Goal: Task Accomplishment & Management: Complete application form

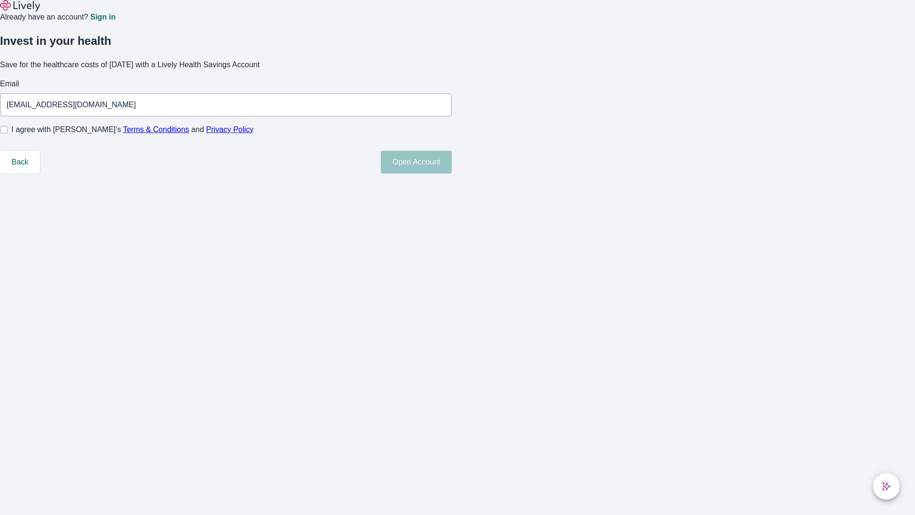
click at [8, 134] on input "I agree with Lively’s Terms & Conditions and Privacy Policy" at bounding box center [4, 130] width 8 height 8
checkbox input "true"
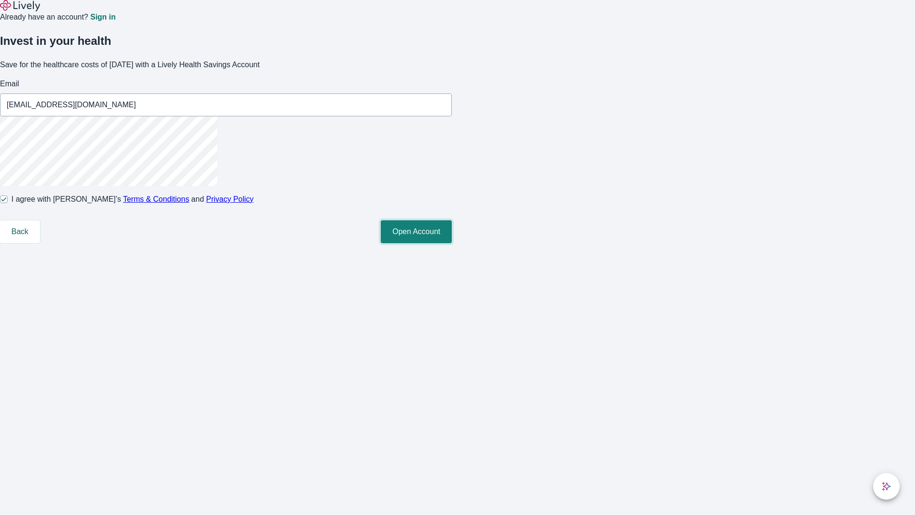
click at [452, 243] on button "Open Account" at bounding box center [416, 231] width 71 height 23
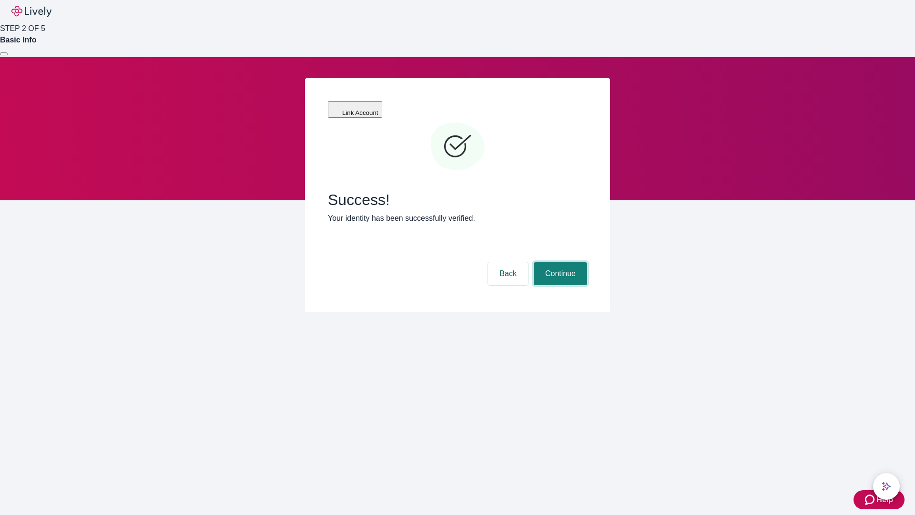
click at [559, 262] on button "Continue" at bounding box center [560, 273] width 53 height 23
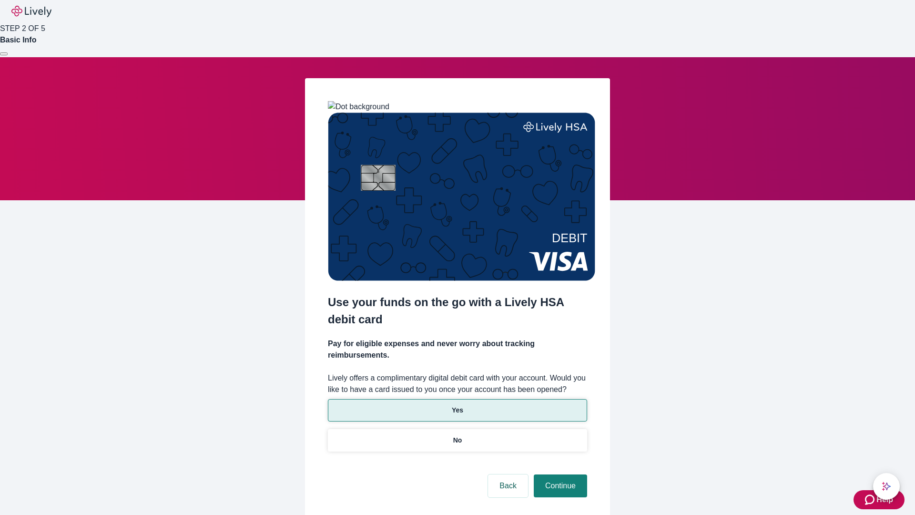
click at [457, 405] on p "Yes" at bounding box center [457, 410] width 11 height 10
click at [559, 474] on button "Continue" at bounding box center [560, 485] width 53 height 23
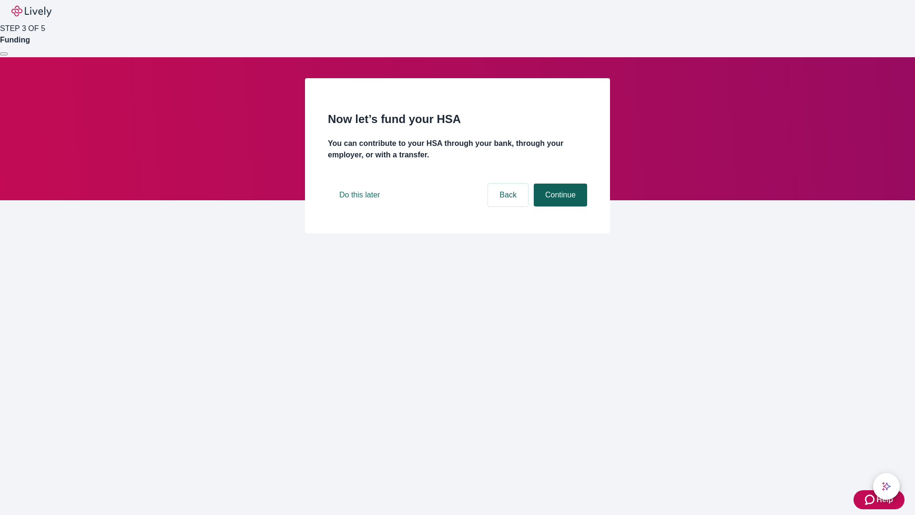
click at [559, 206] on button "Continue" at bounding box center [560, 195] width 53 height 23
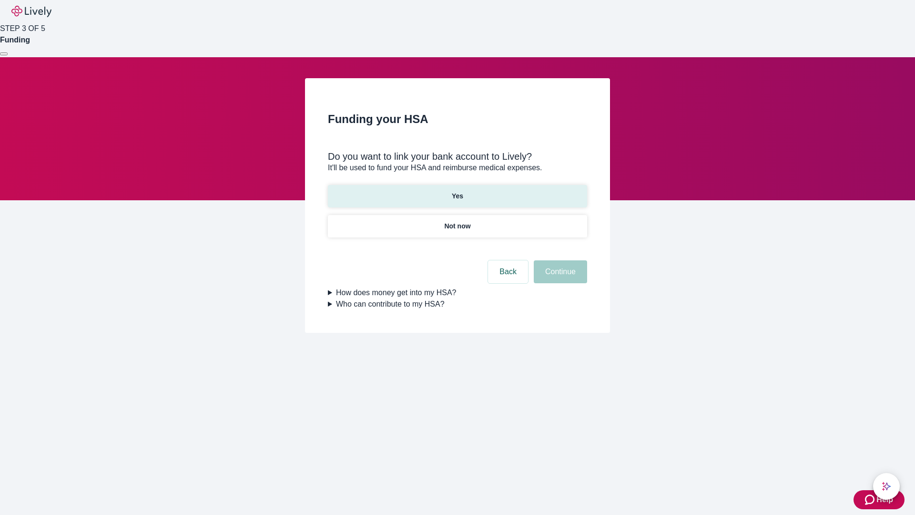
click at [457, 191] on p "Yes" at bounding box center [457, 196] width 11 height 10
click at [559, 260] on button "Continue" at bounding box center [560, 271] width 53 height 23
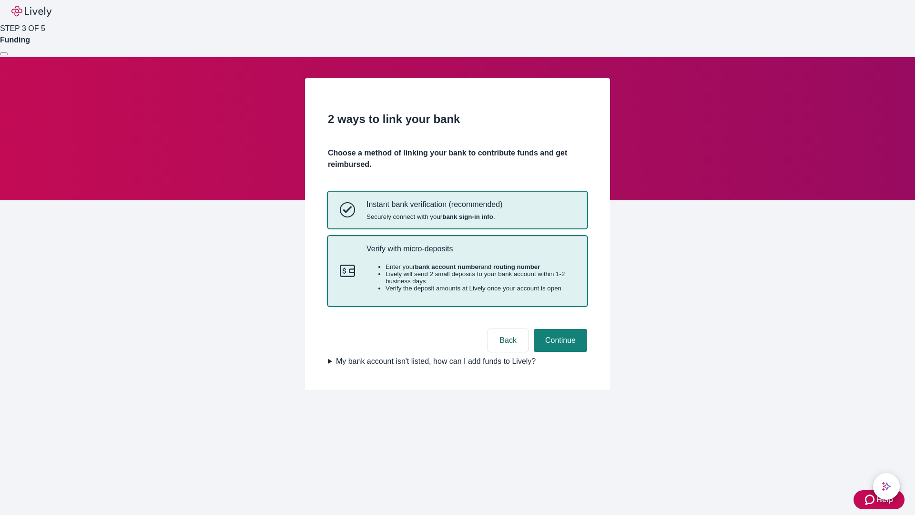
click at [471, 253] on p "Verify with micro-deposits" at bounding box center [471, 248] width 209 height 9
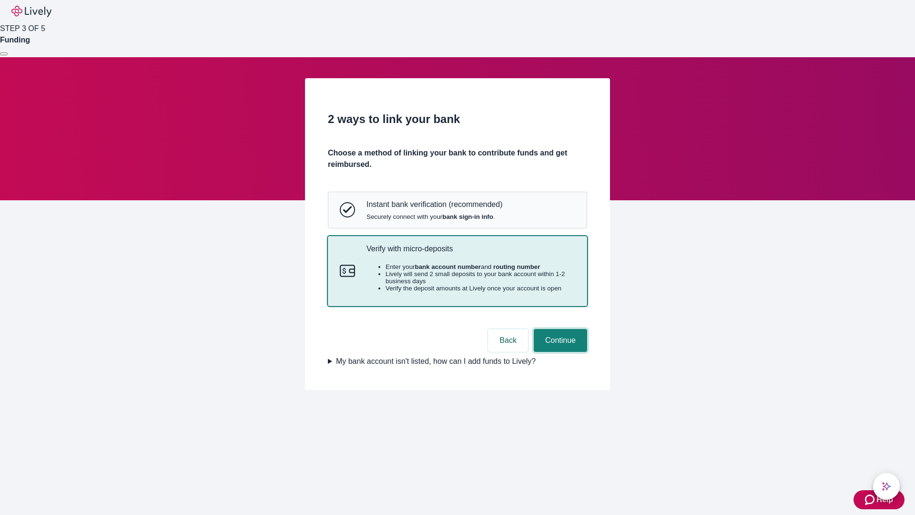
click at [559, 352] on button "Continue" at bounding box center [560, 340] width 53 height 23
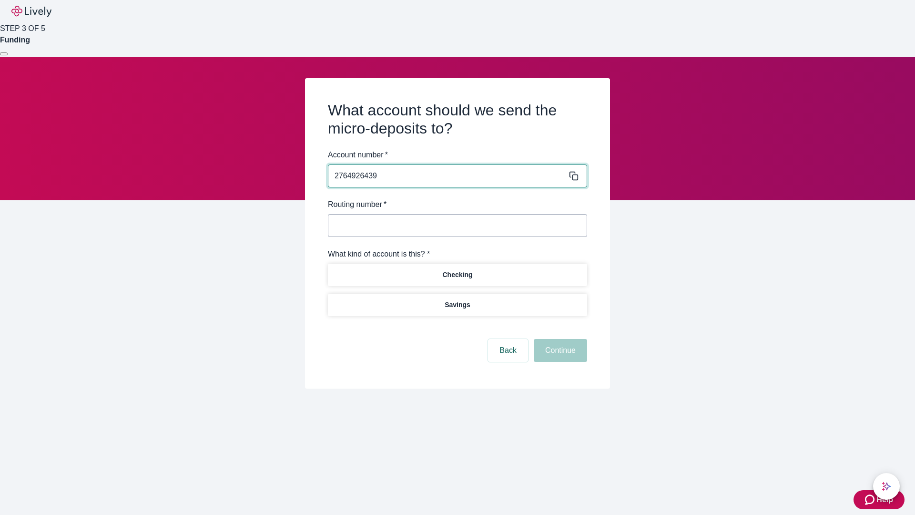
type input "2764926439"
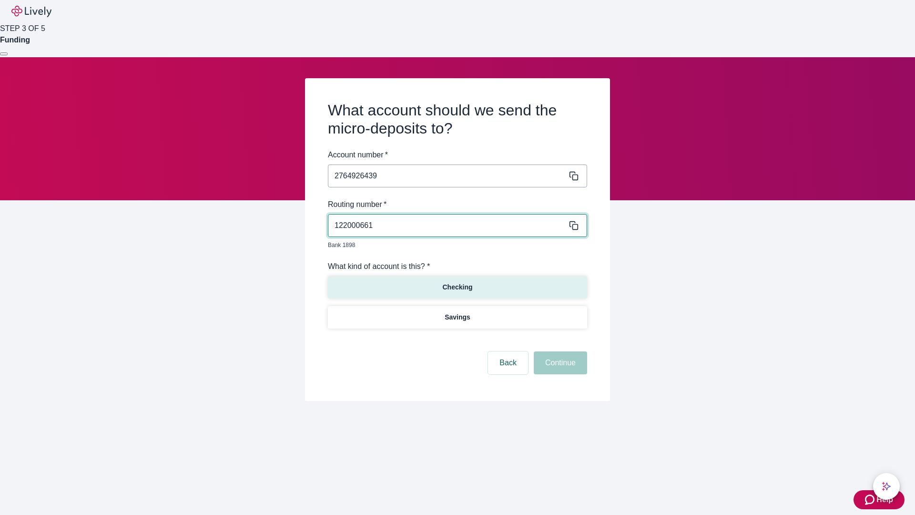
type input "122000661"
click at [457, 282] on p "Checking" at bounding box center [457, 287] width 30 height 10
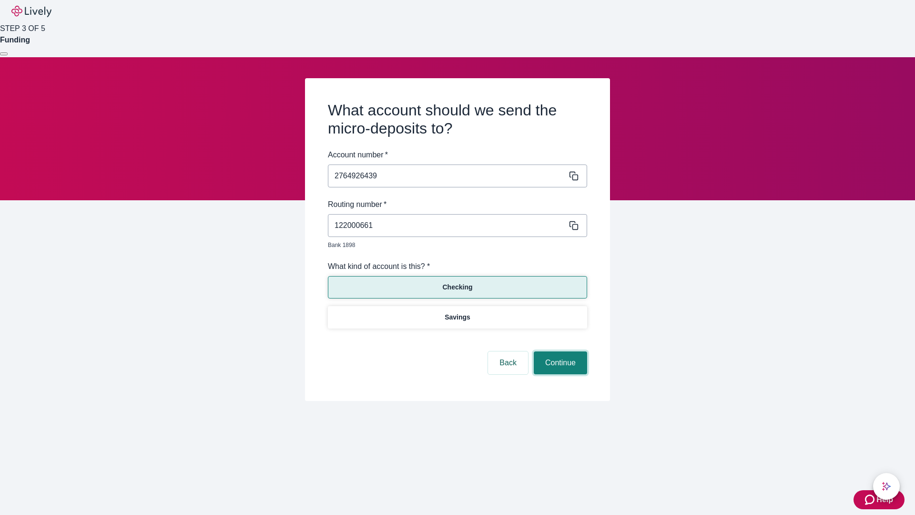
click at [559, 352] on button "Continue" at bounding box center [560, 362] width 53 height 23
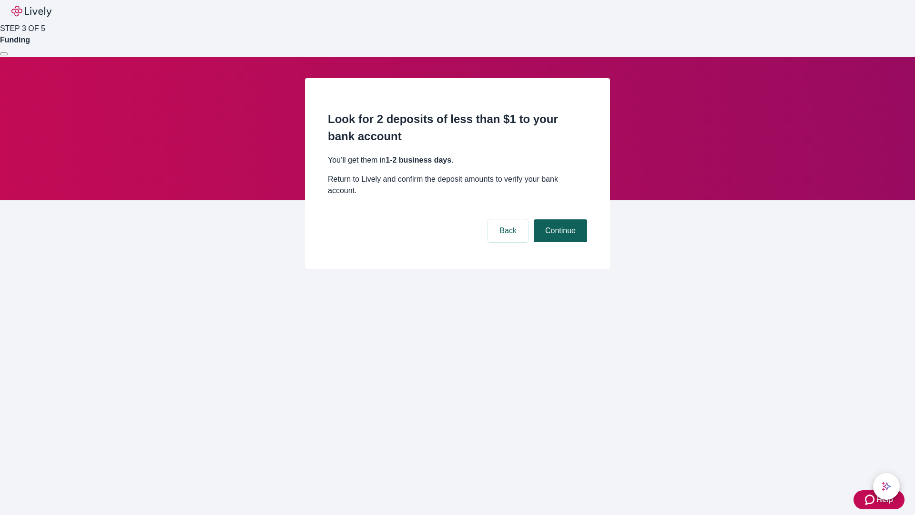
click at [559, 219] on button "Continue" at bounding box center [560, 230] width 53 height 23
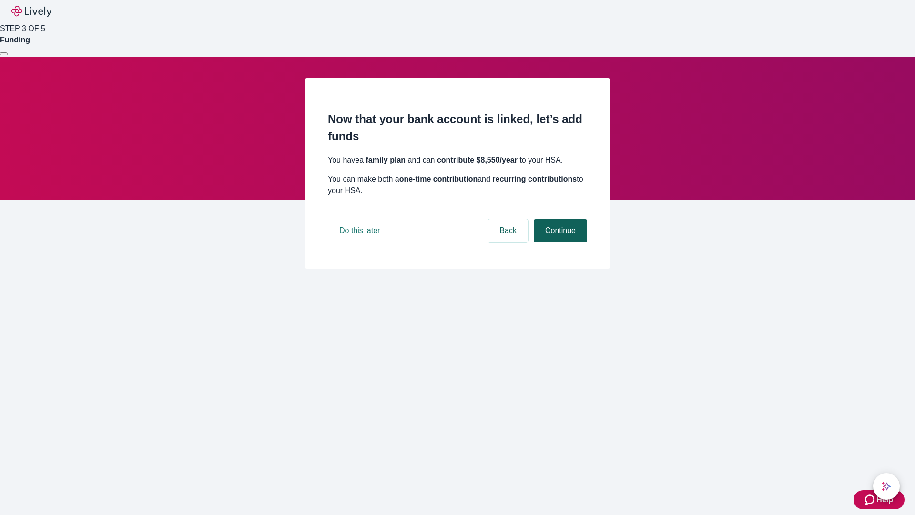
click at [559, 242] on button "Continue" at bounding box center [560, 230] width 53 height 23
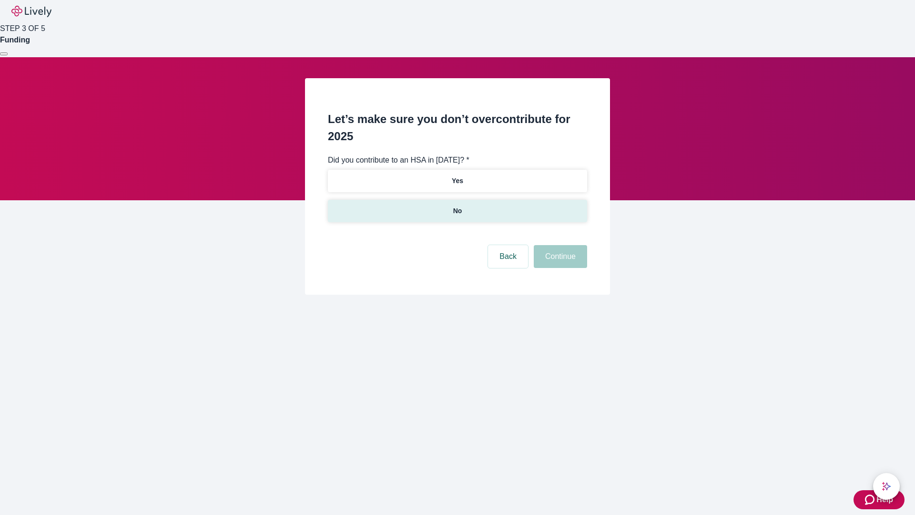
click at [457, 206] on p "No" at bounding box center [457, 211] width 9 height 10
click at [559, 245] on button "Continue" at bounding box center [560, 256] width 53 height 23
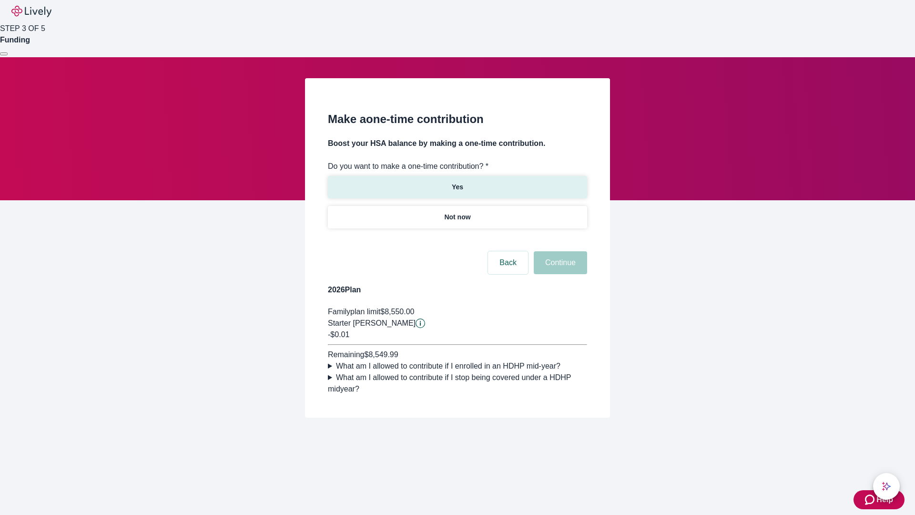
click at [457, 182] on p "Yes" at bounding box center [457, 187] width 11 height 10
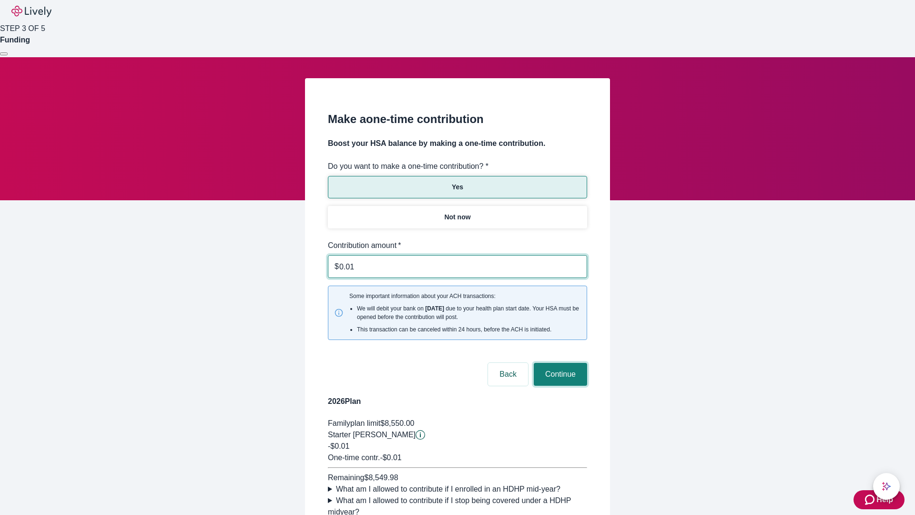
click at [559, 363] on button "Continue" at bounding box center [560, 374] width 53 height 23
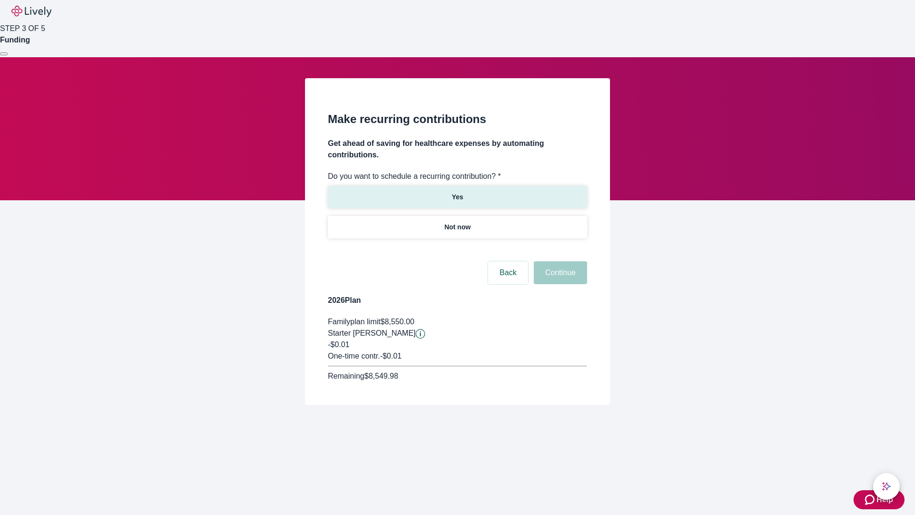
click at [457, 192] on p "Yes" at bounding box center [457, 197] width 11 height 10
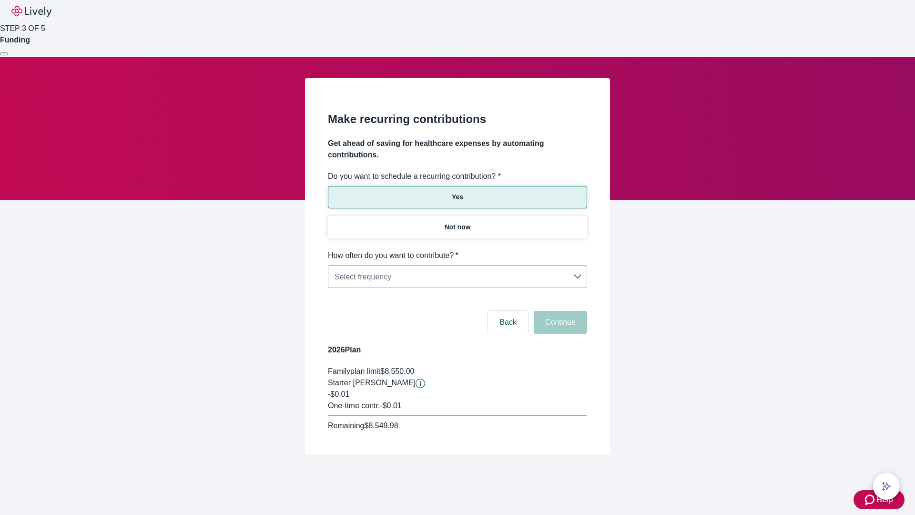
click at [457, 250] on body "Help STEP 3 OF 5 Funding Make recurring contributions Get ahead of saving for h…" at bounding box center [457, 250] width 915 height 500
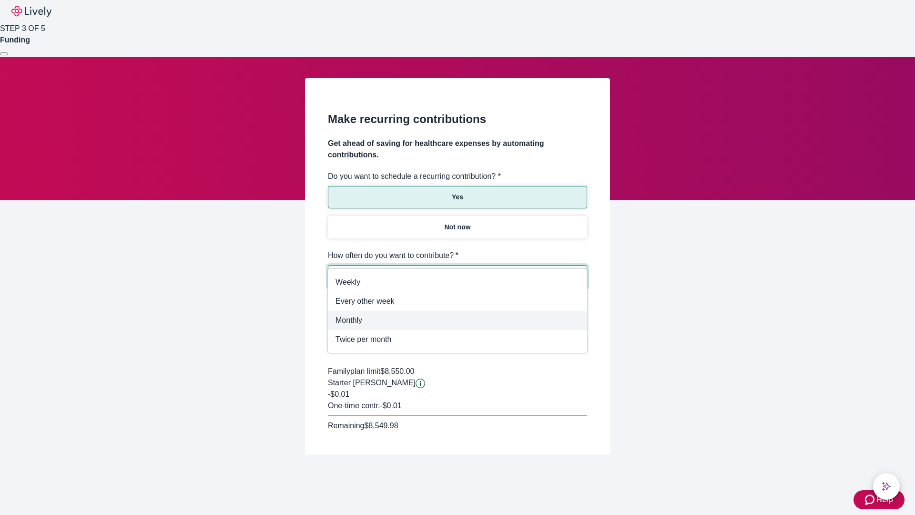
click at [458, 320] on span "Monthly" at bounding box center [458, 320] width 244 height 11
type input "Monthly"
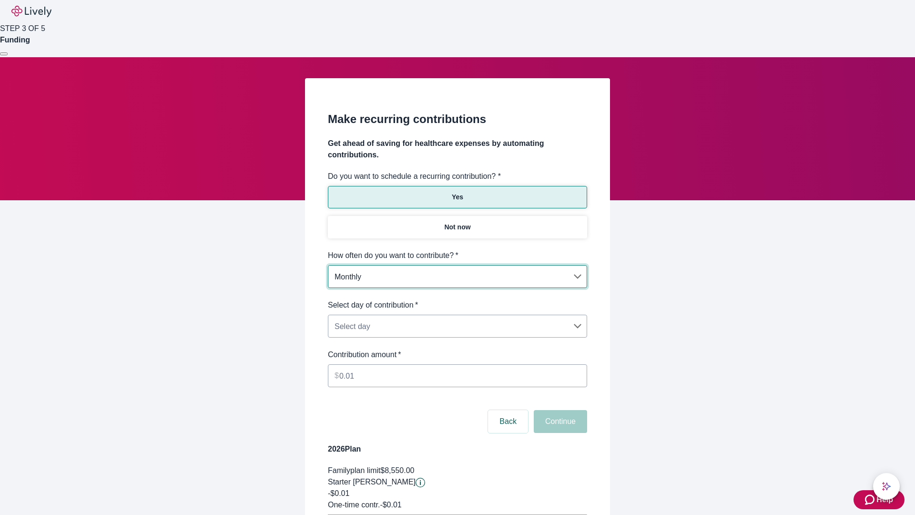
click at [457, 299] on body "Help STEP 3 OF 5 Funding Make recurring contributions Get ahead of saving for h…" at bounding box center [457, 299] width 915 height 599
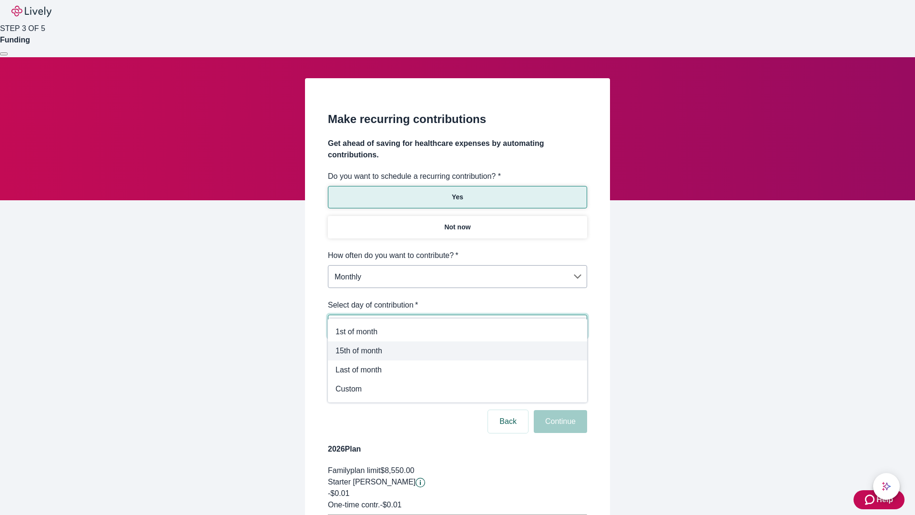
click at [458, 351] on span "15th of month" at bounding box center [458, 350] width 244 height 11
type input "Monthly15th"
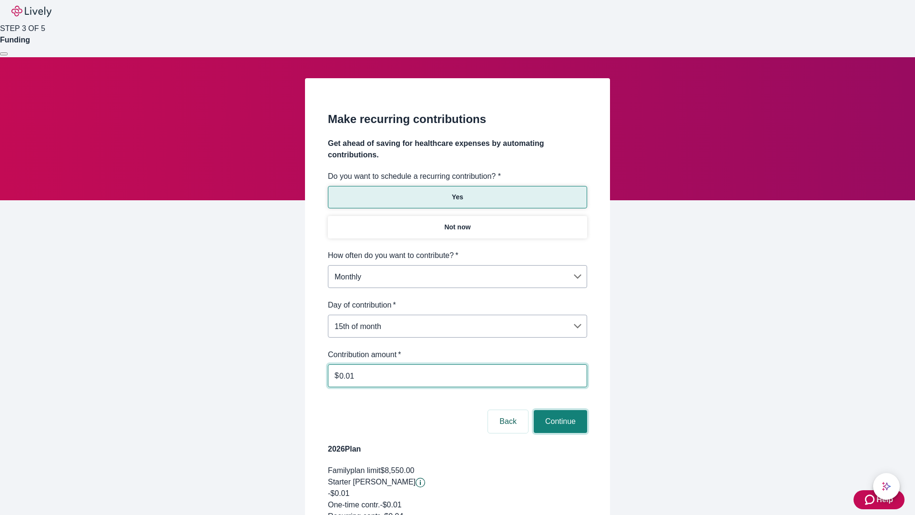
click at [559, 410] on button "Continue" at bounding box center [560, 421] width 53 height 23
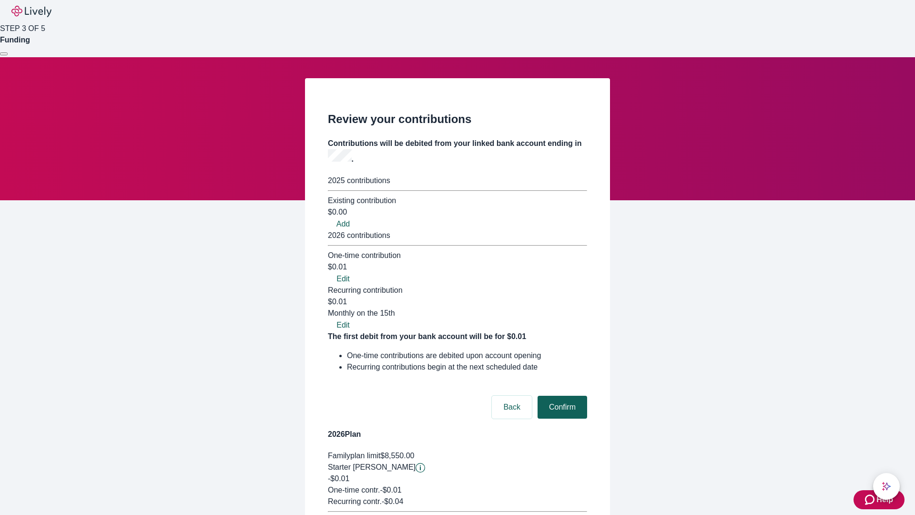
click at [561, 396] on button "Confirm" at bounding box center [563, 407] width 50 height 23
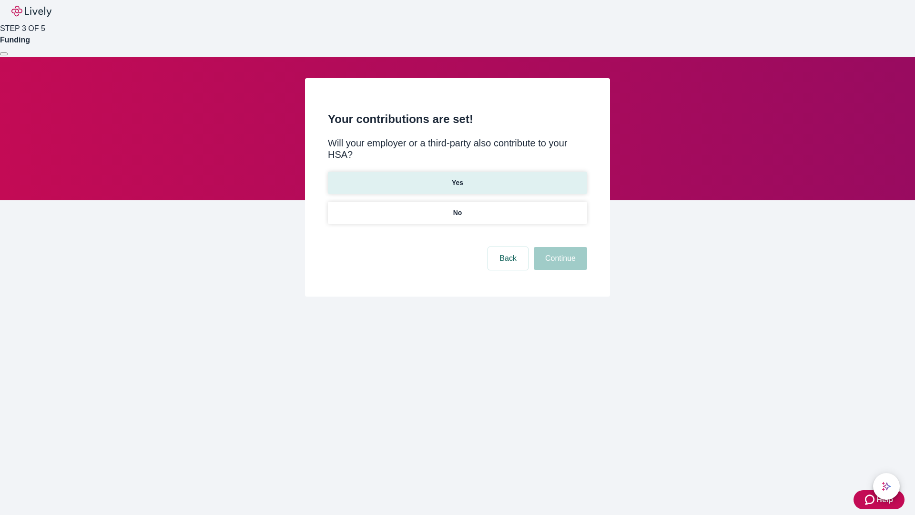
click at [457, 178] on p "Yes" at bounding box center [457, 183] width 11 height 10
click at [559, 247] on button "Continue" at bounding box center [560, 258] width 53 height 23
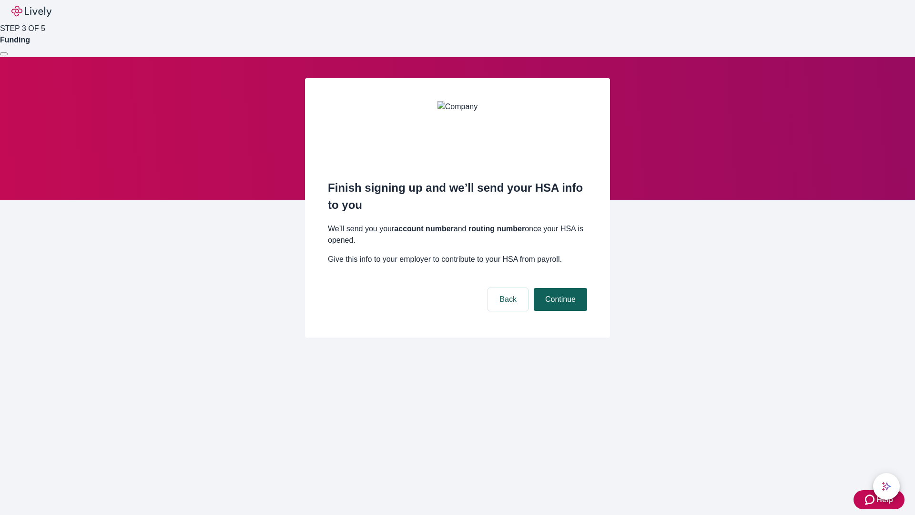
click at [559, 288] on button "Continue" at bounding box center [560, 299] width 53 height 23
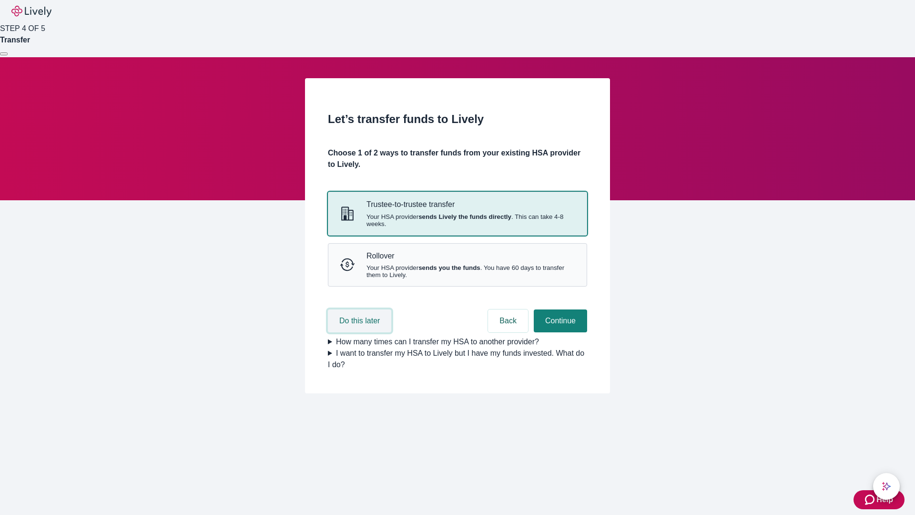
click at [361, 332] on button "Do this later" at bounding box center [359, 320] width 63 height 23
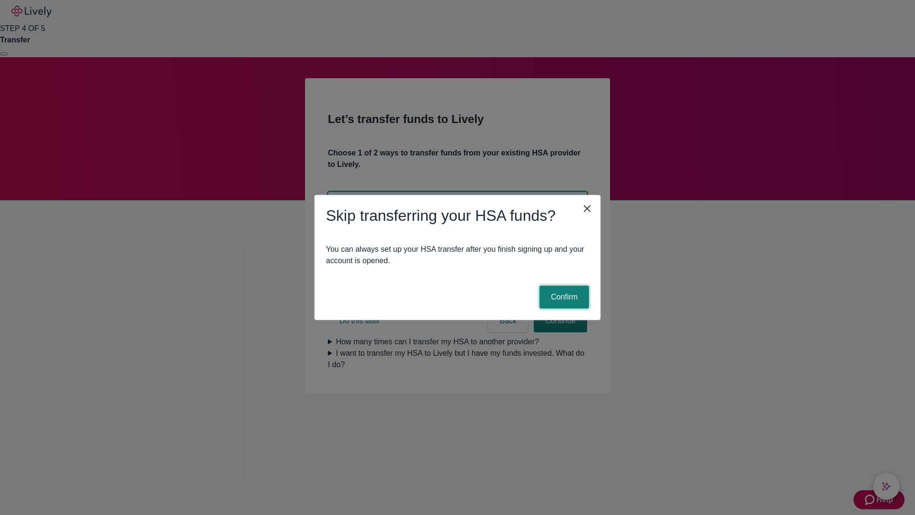
click at [563, 297] on button "Confirm" at bounding box center [565, 297] width 50 height 23
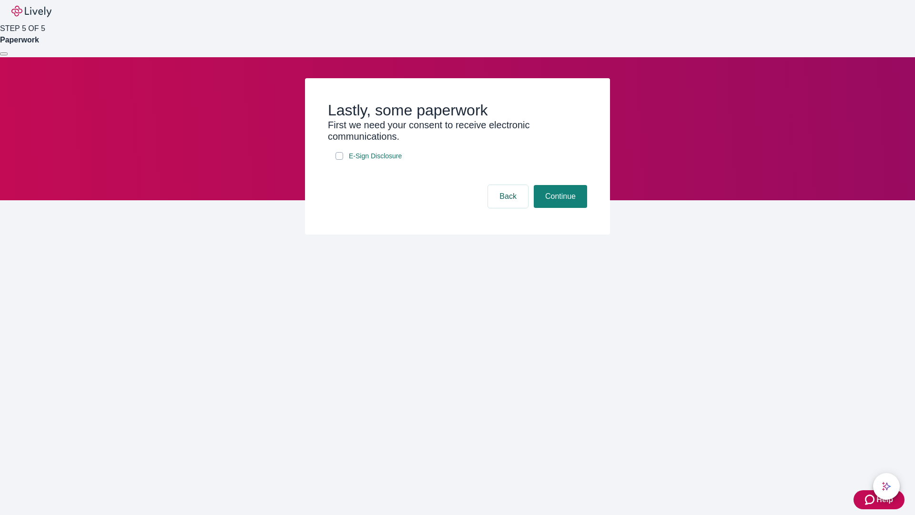
click at [339, 160] on input "E-Sign Disclosure" at bounding box center [340, 156] width 8 height 8
checkbox input "true"
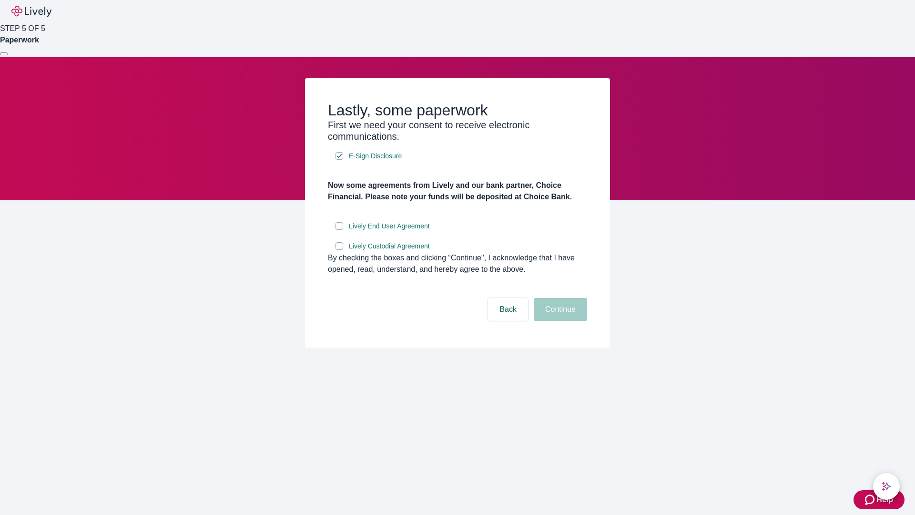
click at [339, 230] on input "Lively End User Agreement" at bounding box center [340, 226] width 8 height 8
checkbox input "true"
click at [339, 250] on input "Lively Custodial Agreement" at bounding box center [340, 246] width 8 height 8
checkbox input "true"
click at [559, 321] on button "Continue" at bounding box center [560, 309] width 53 height 23
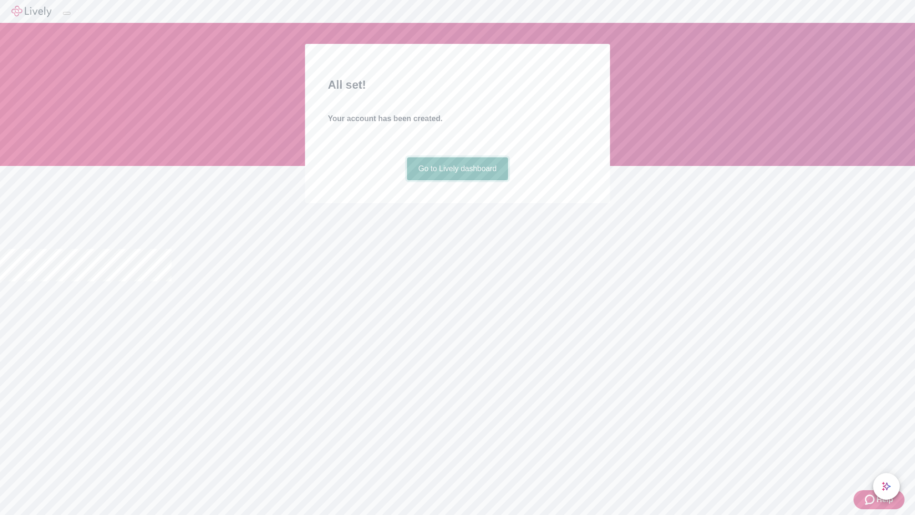
click at [457, 180] on link "Go to Lively dashboard" at bounding box center [458, 168] width 102 height 23
